Goal: Information Seeking & Learning: Learn about a topic

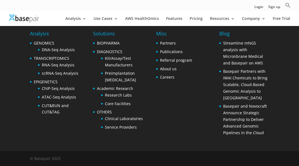
scroll to position [1225, 0]
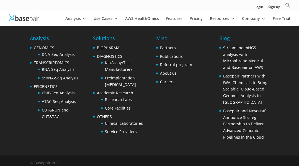
scroll to position [1261, 0]
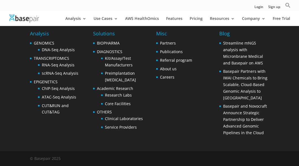
scroll to position [2221, 0]
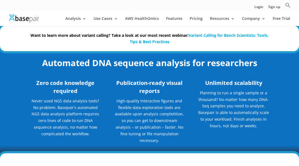
scroll to position [934, 0]
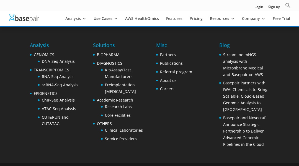
scroll to position [1833, 0]
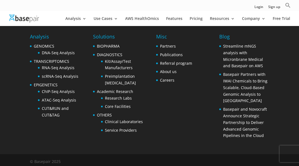
scroll to position [645, 0]
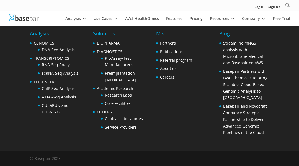
scroll to position [1587, 0]
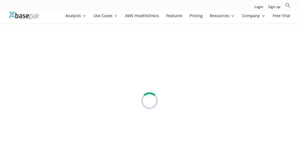
scroll to position [29, 0]
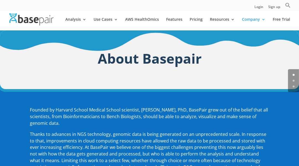
scroll to position [950, 0]
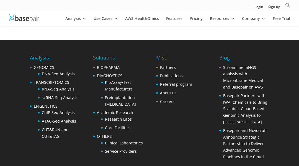
scroll to position [679, 0]
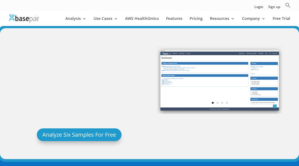
scroll to position [681, 0]
